Goal: Task Accomplishment & Management: Complete application form

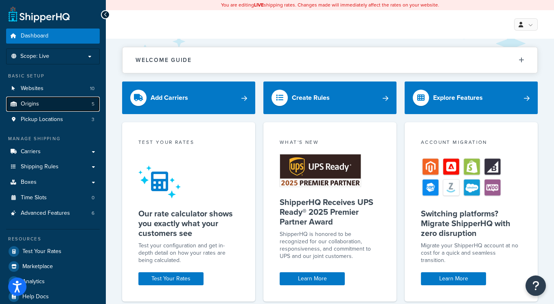
click at [40, 106] on link "Origins 5" at bounding box center [53, 104] width 94 height 15
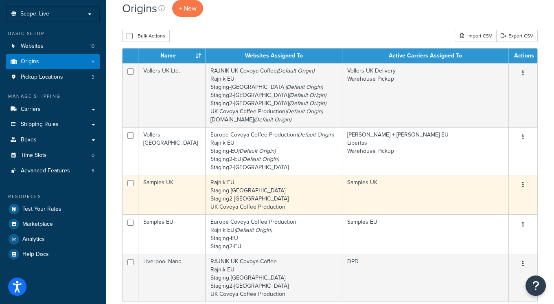
scroll to position [62, 0]
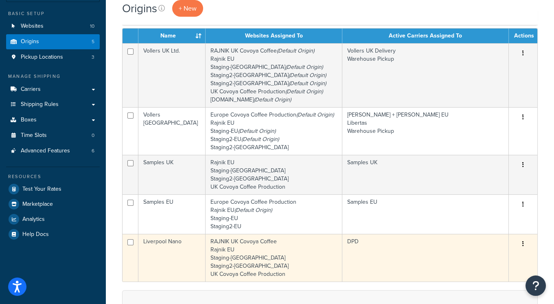
click at [397, 251] on td "DPD" at bounding box center [425, 258] width 167 height 48
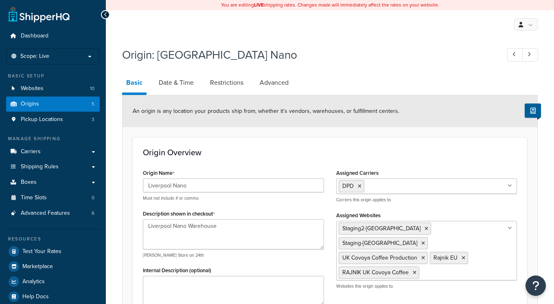
select select "1226"
click at [227, 82] on link "Restrictions" at bounding box center [227, 83] width 42 height 20
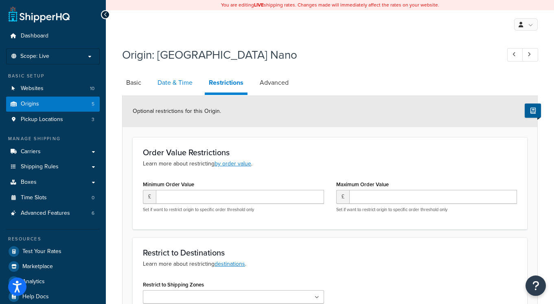
click at [182, 80] on link "Date & Time" at bounding box center [175, 83] width 43 height 20
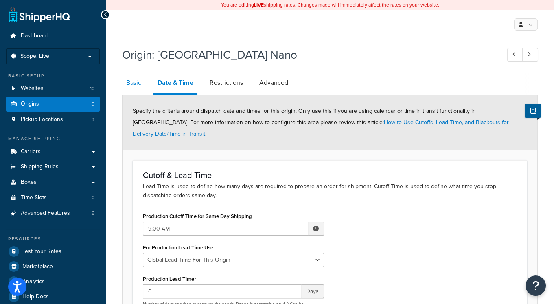
click at [132, 84] on link "Basic" at bounding box center [133, 83] width 23 height 20
select select "1226"
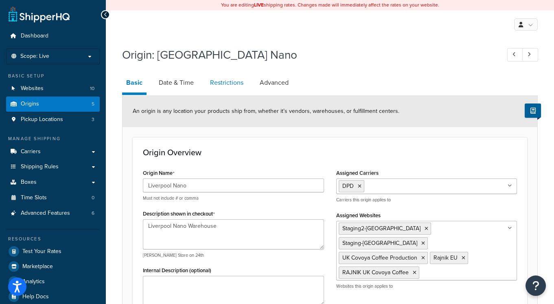
click at [234, 86] on link "Restrictions" at bounding box center [227, 83] width 42 height 20
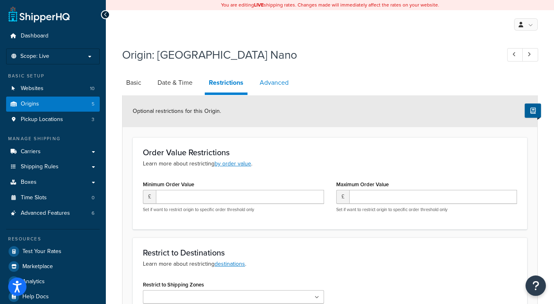
click at [268, 83] on link "Advanced" at bounding box center [274, 83] width 37 height 20
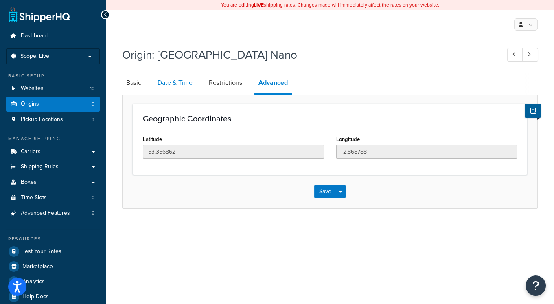
click at [180, 83] on link "Date & Time" at bounding box center [175, 83] width 43 height 20
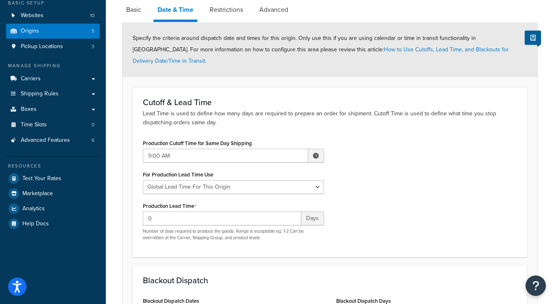
scroll to position [138, 0]
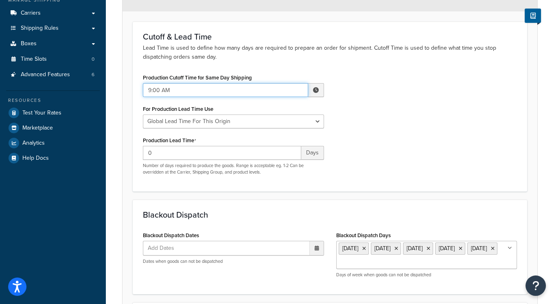
click at [210, 83] on input "9:00 AM" at bounding box center [225, 90] width 165 height 14
click at [184, 83] on input "9:00 AM" at bounding box center [225, 90] width 165 height 14
click at [448, 210] on h3 "Blackout Dispatch" at bounding box center [330, 214] width 374 height 9
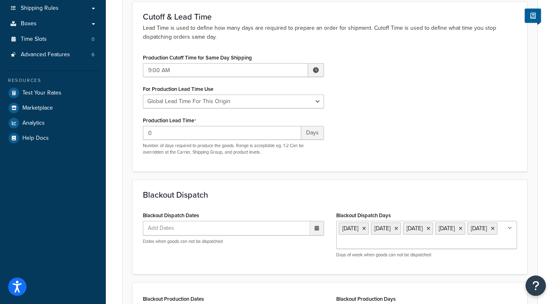
scroll to position [201, 0]
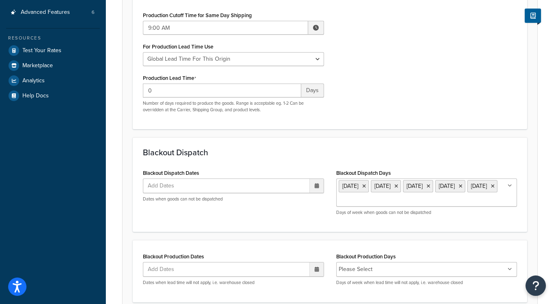
click at [283, 178] on ul "Add Dates" at bounding box center [233, 185] width 181 height 15
click at [424, 106] on div "Production Cutoff Time for Same Day Shipping 9:00 AM ▲ 9 ▼ : ▲ 00 ▼ ▲ AM ▼ For …" at bounding box center [330, 64] width 386 height 110
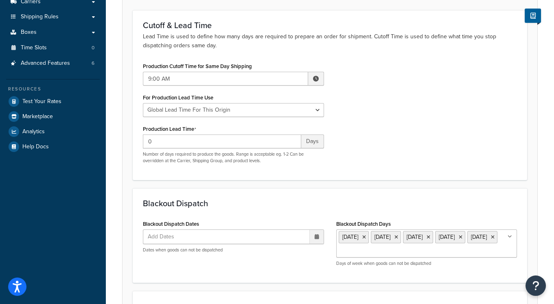
scroll to position [0, 0]
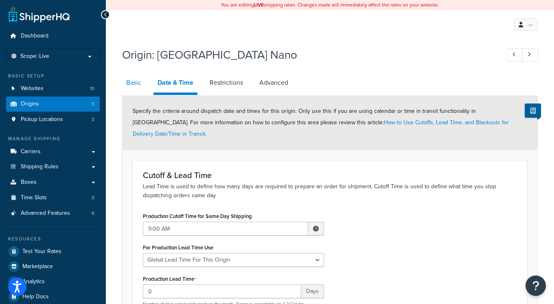
click at [133, 81] on link "Basic" at bounding box center [133, 83] width 23 height 20
select select "1226"
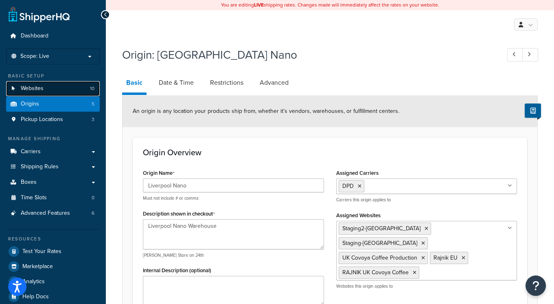
click at [51, 89] on link "Websites 10" at bounding box center [53, 88] width 94 height 15
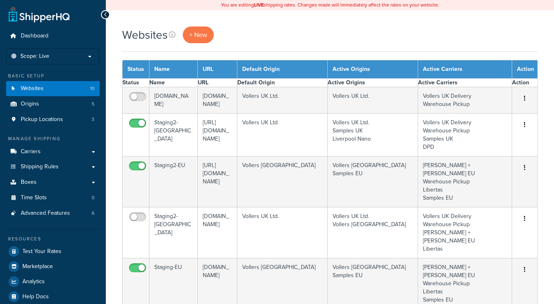
select select "15"
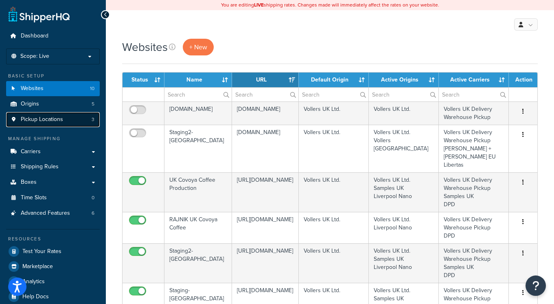
click at [47, 118] on span "Pickup Locations" at bounding box center [42, 119] width 42 height 7
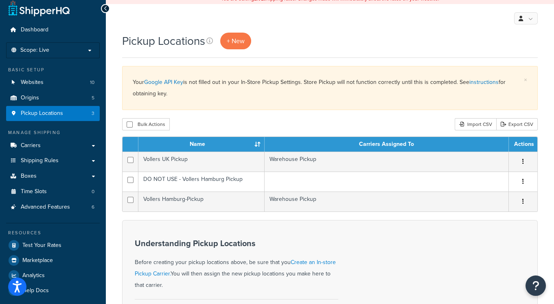
scroll to position [14, 0]
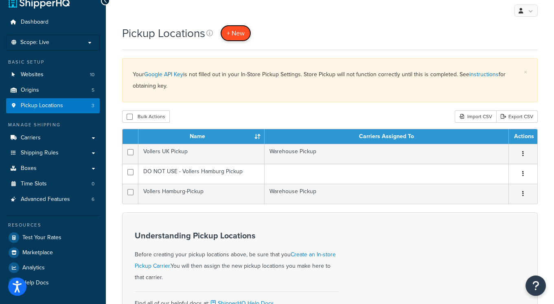
click at [239, 35] on span "+ New" at bounding box center [236, 33] width 18 height 9
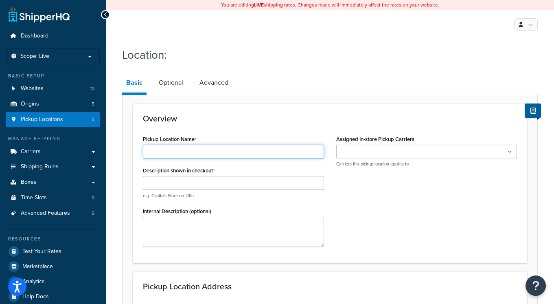
click at [197, 155] on input "Pickup Location Name" at bounding box center [233, 152] width 181 height 14
click at [170, 152] on input "Covoya Liverpool" at bounding box center [233, 152] width 181 height 14
click at [169, 152] on input "Covoya Liverpool" at bounding box center [233, 152] width 181 height 14
type input "Covoya Nano Liverpool"
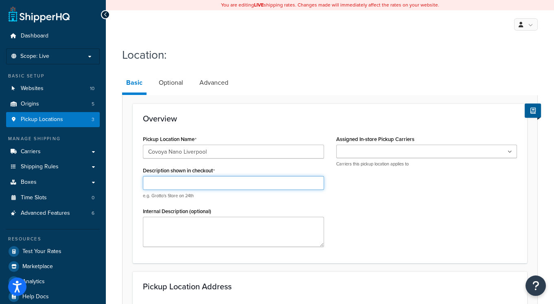
click at [187, 183] on input "Description shown in checkout" at bounding box center [233, 183] width 181 height 14
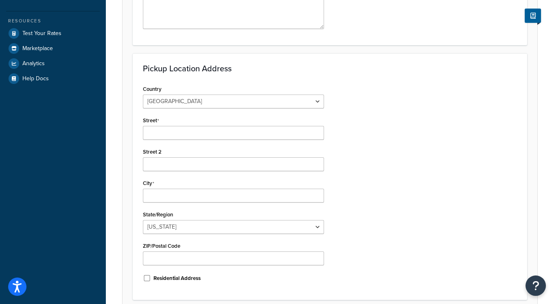
scroll to position [129, 0]
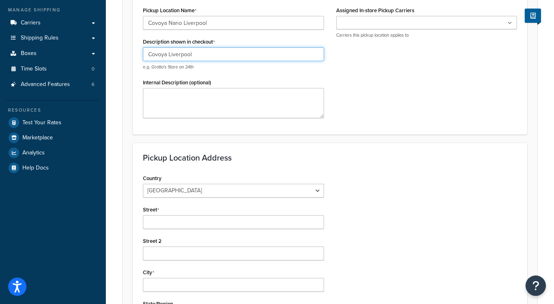
type input "Covoya Liverpool"
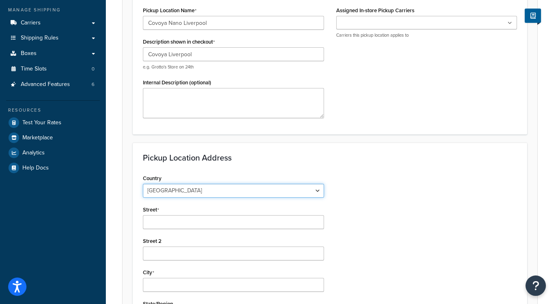
click at [198, 190] on select "[GEOGRAPHIC_DATA] [GEOGRAPHIC_DATA] [GEOGRAPHIC_DATA] [GEOGRAPHIC_DATA] [GEOGRA…" at bounding box center [233, 191] width 181 height 14
select select "1226"
click at [143, 184] on select "[GEOGRAPHIC_DATA] [GEOGRAPHIC_DATA] [GEOGRAPHIC_DATA] [GEOGRAPHIC_DATA] [GEOGRA…" at bounding box center [233, 191] width 181 height 14
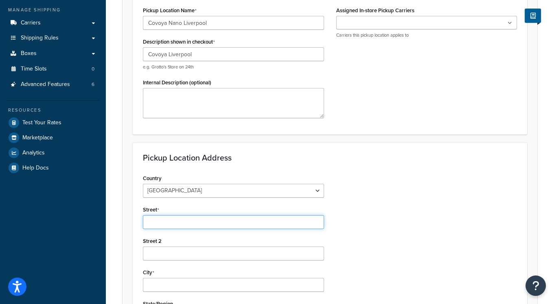
click at [177, 220] on input "Street" at bounding box center [233, 222] width 181 height 14
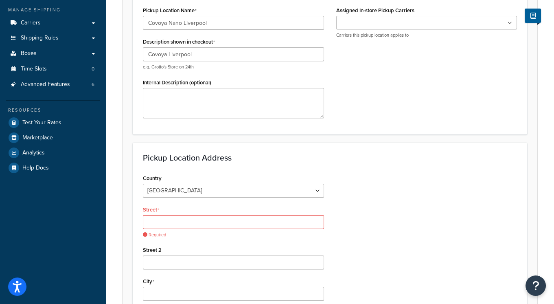
click at [463, 201] on div "Country [GEOGRAPHIC_DATA] [GEOGRAPHIC_DATA] [GEOGRAPHIC_DATA] [GEOGRAPHIC_DATA]…" at bounding box center [330, 279] width 386 height 215
drag, startPoint x: 200, startPoint y: 228, endPoint x: 202, endPoint y: 222, distance: 7.0
click at [200, 228] on div "Required" at bounding box center [233, 226] width 181 height 23
click at [202, 221] on input "Street" at bounding box center [233, 222] width 181 height 14
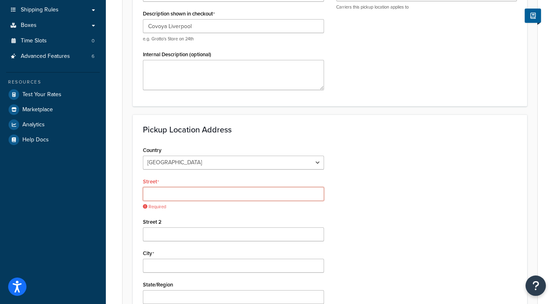
scroll to position [185, 0]
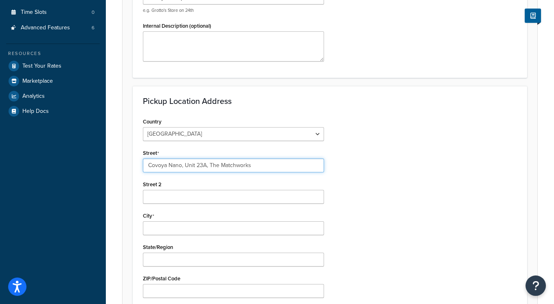
type input "Covoya Nano, Unit 23A, The Matchworks"
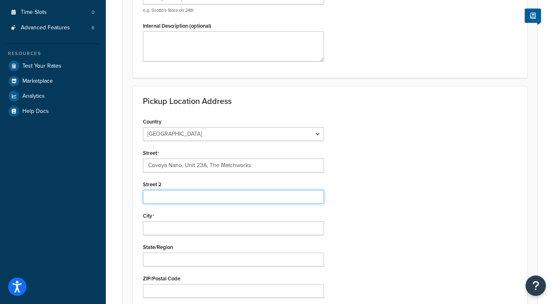
click at [176, 193] on input "Street 2" at bounding box center [233, 197] width 181 height 14
type input "[STREET_ADDRESS]"
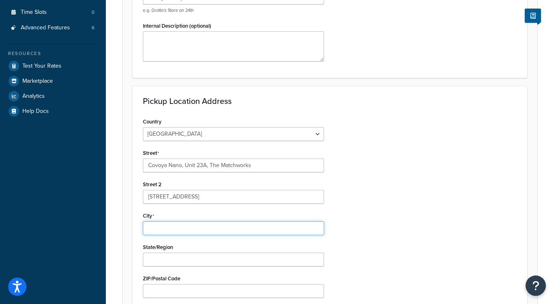
click at [176, 228] on input "City" at bounding box center [233, 228] width 181 height 14
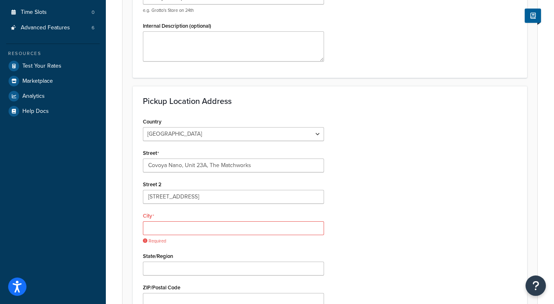
click at [421, 222] on div "Country [GEOGRAPHIC_DATA] [GEOGRAPHIC_DATA] [GEOGRAPHIC_DATA] [GEOGRAPHIC_DATA]…" at bounding box center [330, 223] width 386 height 215
click at [231, 210] on div "City Required" at bounding box center [233, 227] width 181 height 34
click at [239, 220] on div "City Required" at bounding box center [233, 227] width 181 height 34
click at [228, 225] on input "City" at bounding box center [233, 228] width 181 height 14
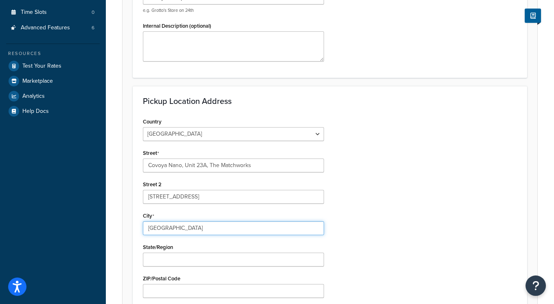
type input "[GEOGRAPHIC_DATA]"
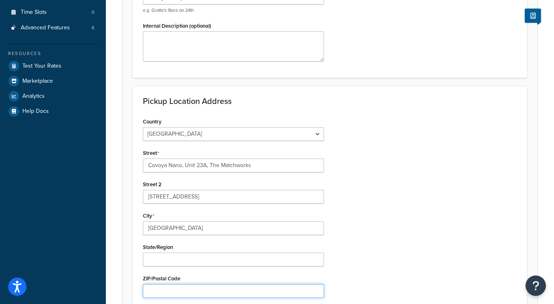
click at [204, 292] on input "ZIP/Postal Code" at bounding box center [233, 291] width 181 height 14
type input "K"
type input "L19 2PH"
drag, startPoint x: 403, startPoint y: 220, endPoint x: 391, endPoint y: 220, distance: 12.7
click at [403, 220] on div "Country [GEOGRAPHIC_DATA] [GEOGRAPHIC_DATA] [GEOGRAPHIC_DATA] [GEOGRAPHIC_DATA]…" at bounding box center [330, 219] width 386 height 206
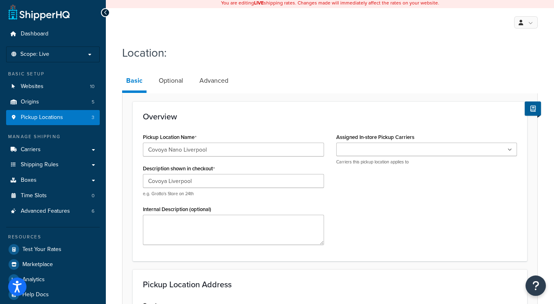
scroll to position [0, 0]
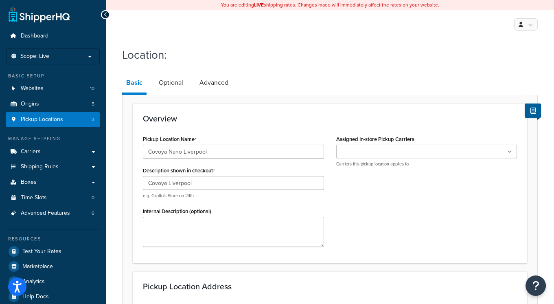
click at [384, 154] on input "Assigned In-store Pickup Carriers" at bounding box center [375, 151] width 72 height 9
click at [162, 81] on link "Optional" at bounding box center [171, 83] width 33 height 20
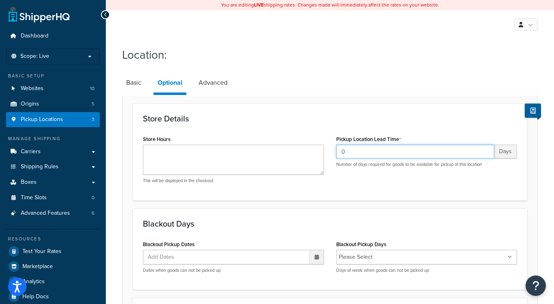
click at [367, 149] on input "0" at bounding box center [415, 152] width 158 height 14
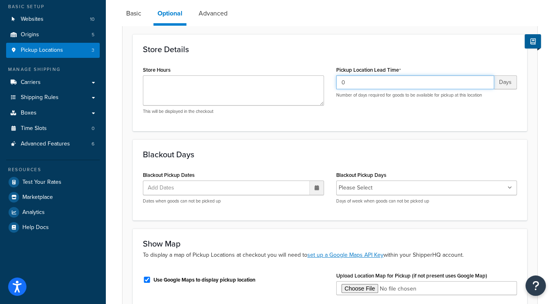
scroll to position [58, 0]
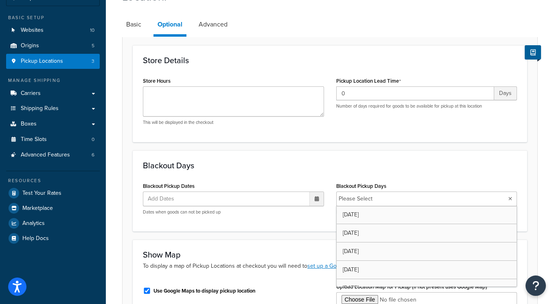
click at [378, 198] on input "Blackout Pickup Days" at bounding box center [411, 198] width 72 height 9
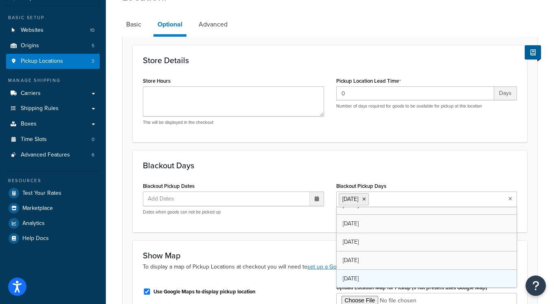
scroll to position [10, 0]
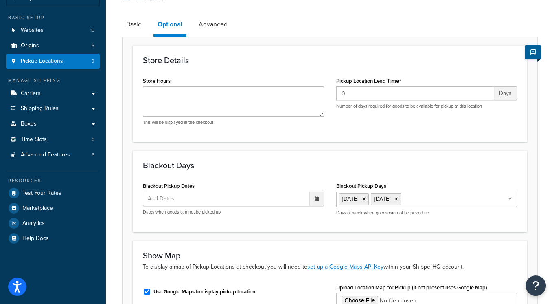
click at [338, 154] on div "Blackout Days Blackout Pickup Dates Add Dates ‹ [DATE] › Su Mo Tu We Th Fr Sa 2…" at bounding box center [330, 191] width 395 height 82
click at [190, 94] on textarea "Store Hours" at bounding box center [233, 101] width 181 height 30
click at [171, 98] on textarea "Store Hours" at bounding box center [233, 101] width 181 height 30
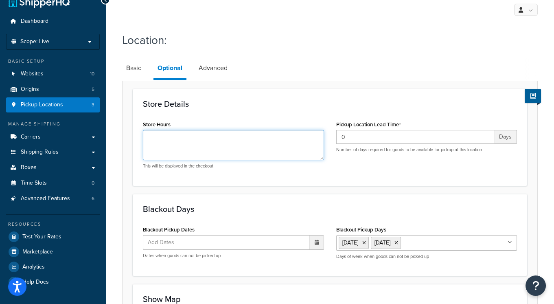
scroll to position [0, 0]
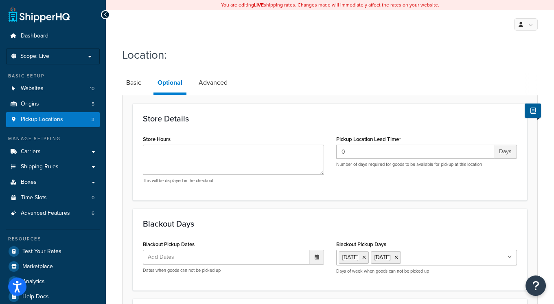
click at [267, 129] on div "Store Details Store Hours This will be displayed in the checkout Pickup Locatio…" at bounding box center [330, 151] width 395 height 97
